Goal: Task Accomplishment & Management: Manage account settings

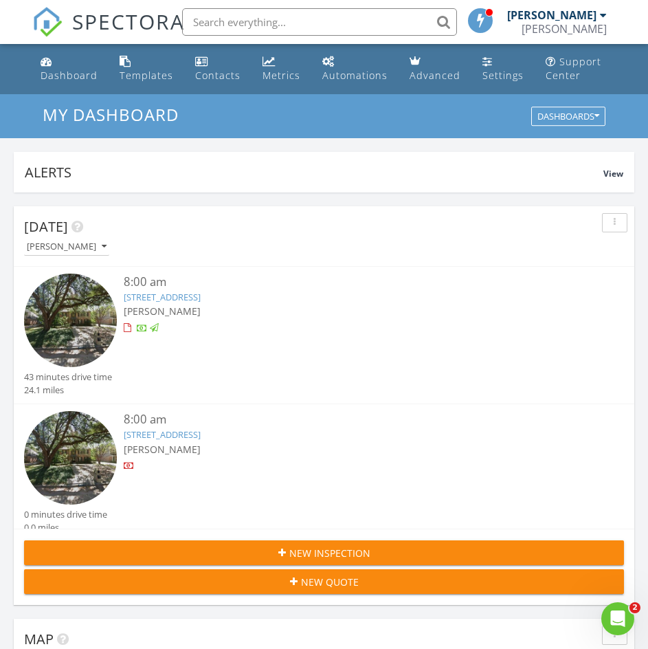
click at [68, 335] on img at bounding box center [70, 320] width 93 height 93
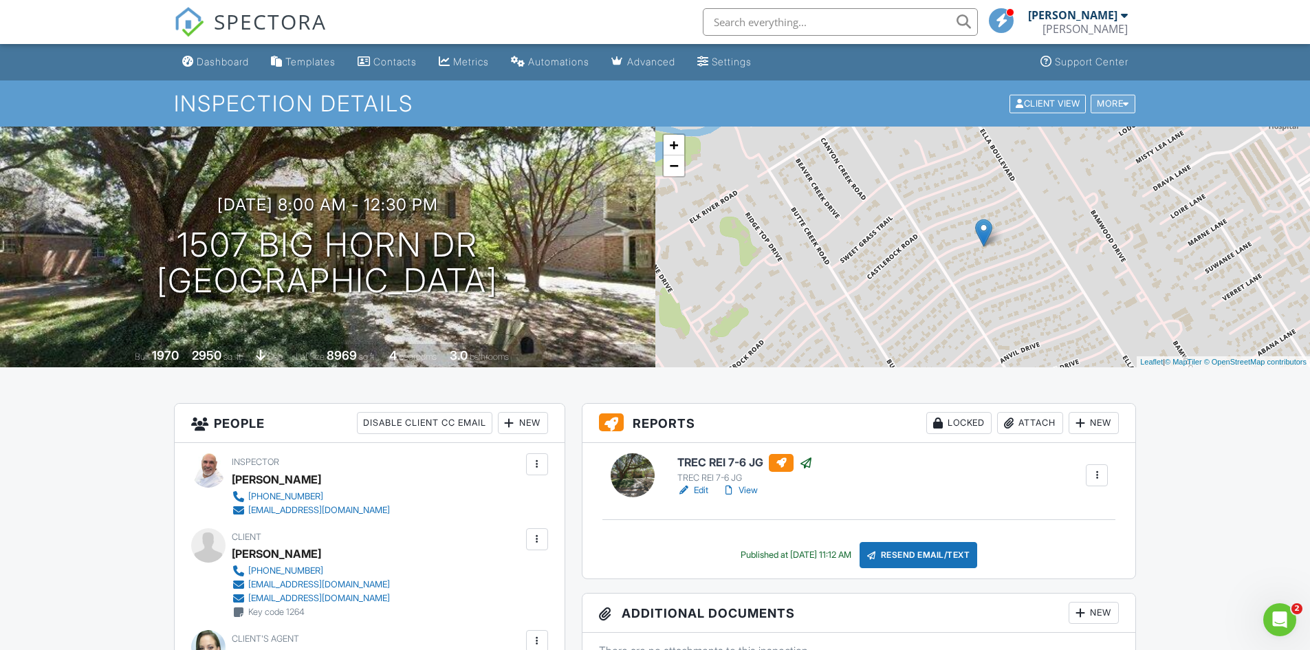
click at [648, 106] on div at bounding box center [1126, 103] width 6 height 9
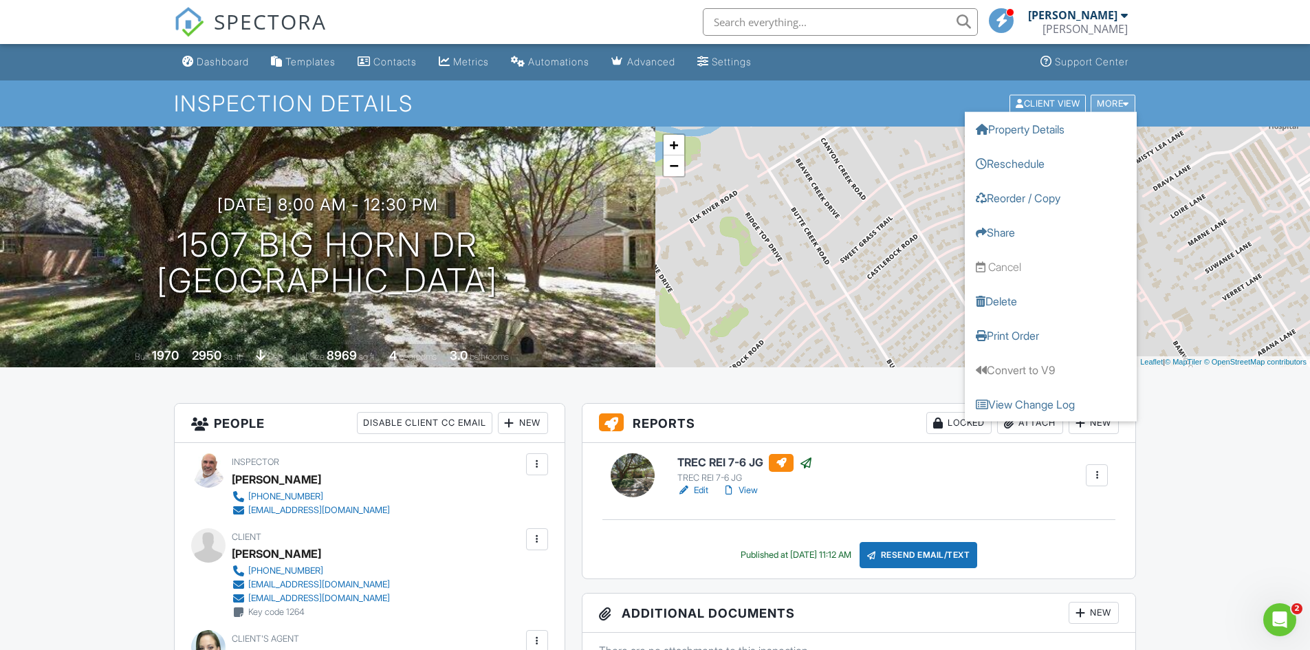
click at [648, 106] on div at bounding box center [1126, 103] width 6 height 9
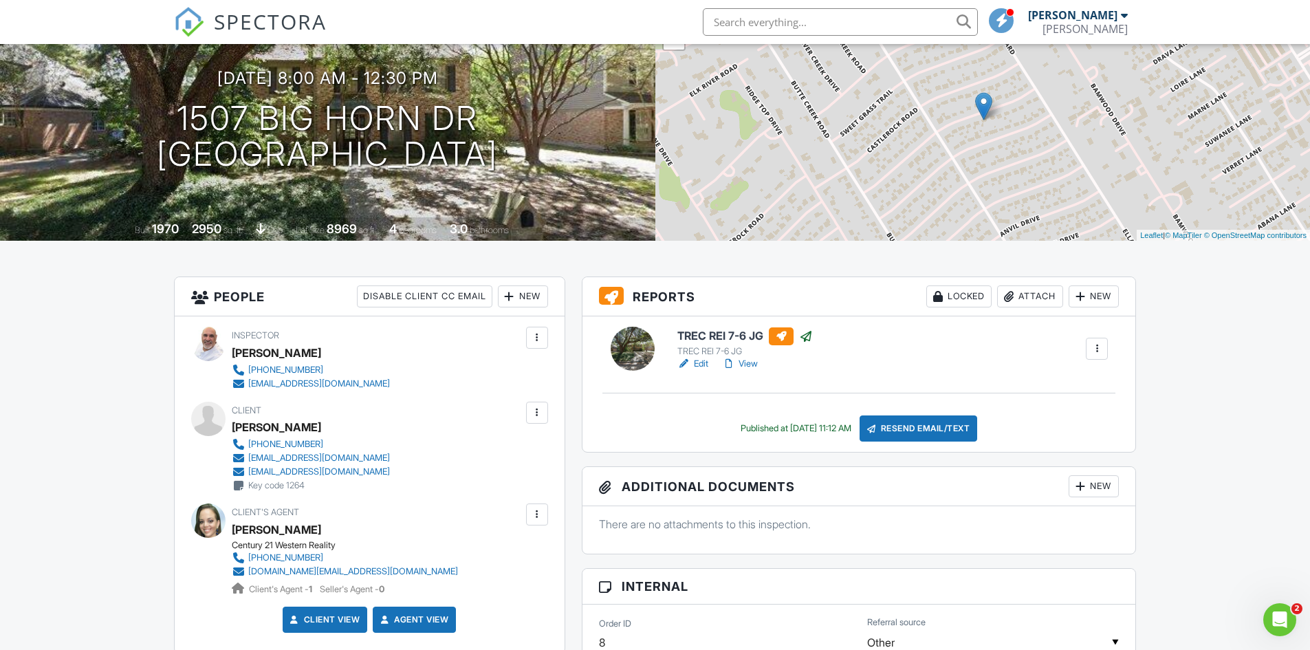
scroll to position [138, 0]
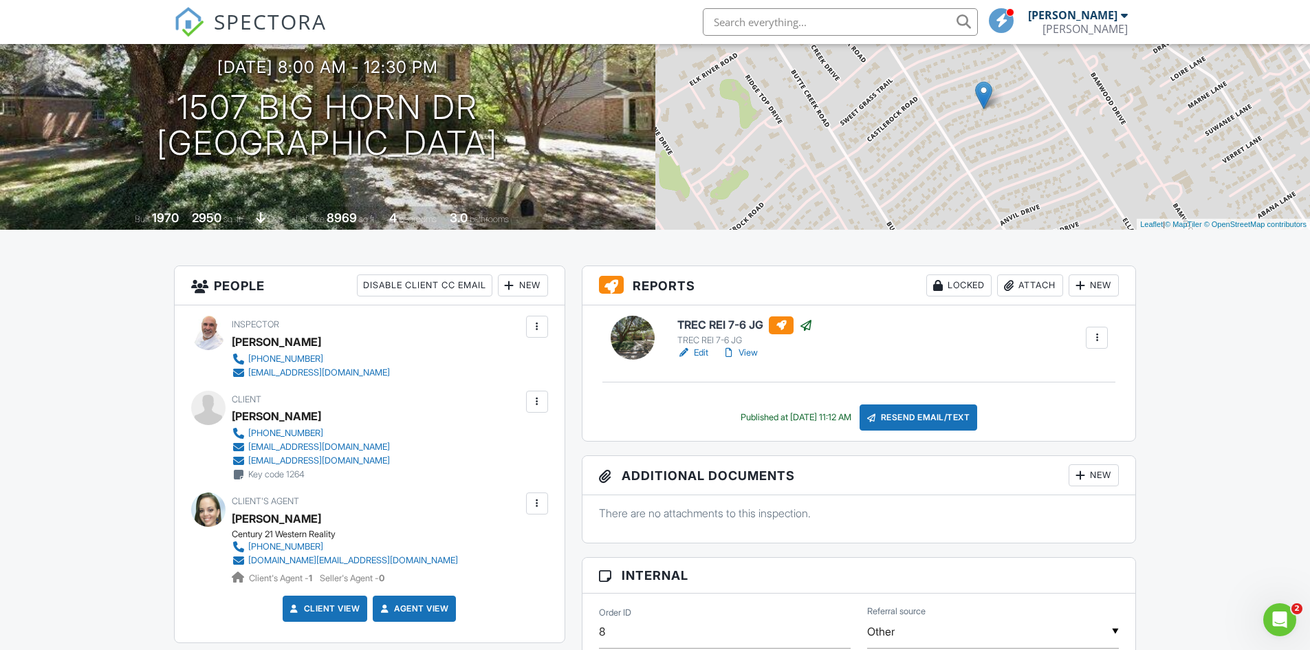
click at [648, 338] on div at bounding box center [1097, 338] width 14 height 14
click at [648, 352] on link "View" at bounding box center [740, 353] width 36 height 14
